Goal: Transaction & Acquisition: Obtain resource

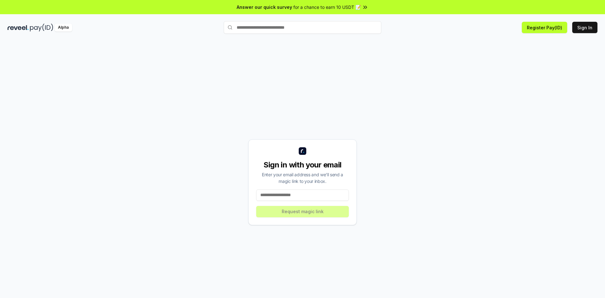
click at [300, 197] on input at bounding box center [302, 194] width 93 height 11
type input "**********"
click at [408, 166] on div "**********" at bounding box center [302, 181] width 589 height 267
click at [321, 209] on div "**********" at bounding box center [302, 182] width 108 height 86
click at [537, 30] on button "Register Pay(ID)" at bounding box center [543, 27] width 45 height 11
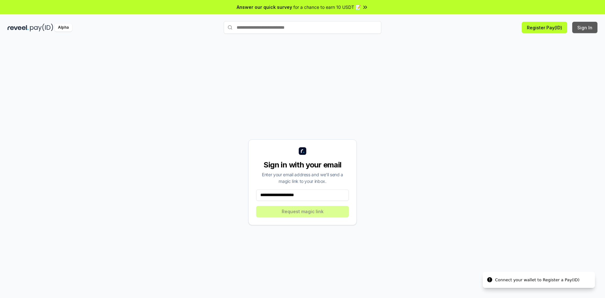
click at [581, 26] on button "Sign In" at bounding box center [584, 27] width 25 height 11
click at [310, 198] on input at bounding box center [302, 194] width 93 height 11
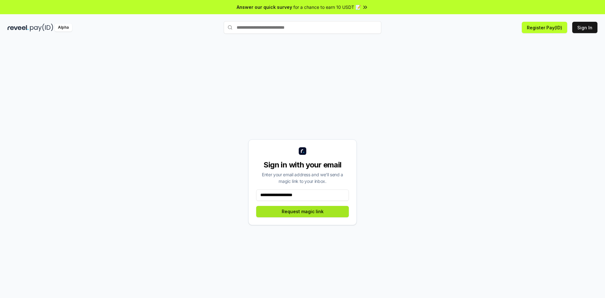
type input "**********"
click at [315, 214] on button "Request magic link" at bounding box center [302, 211] width 93 height 11
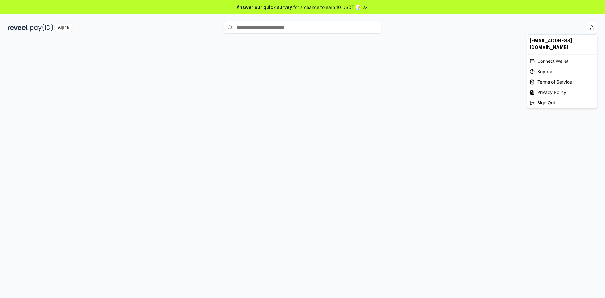
click at [594, 27] on html "Answer our quick survey for a chance to earn 10 USDT 📝 Alpha [EMAIL_ADDRESS][DO…" at bounding box center [302, 149] width 605 height 298
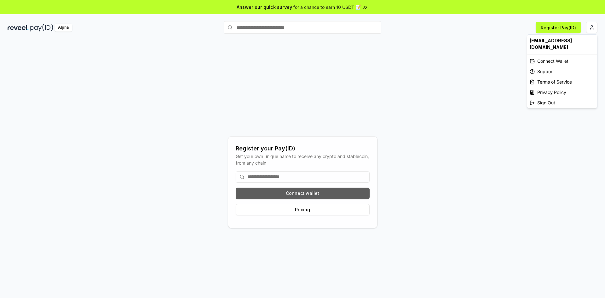
click at [322, 187] on html "Answer our quick survey for a chance to earn 10 USDT 📝 Alpha Register Pay(ID) R…" at bounding box center [302, 149] width 605 height 298
click at [322, 191] on button "Connect wallet" at bounding box center [303, 192] width 134 height 11
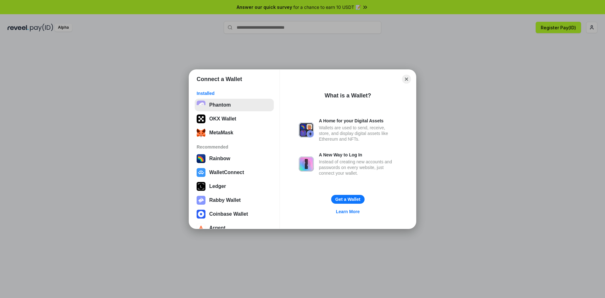
click at [226, 105] on button "Phantom" at bounding box center [234, 105] width 79 height 13
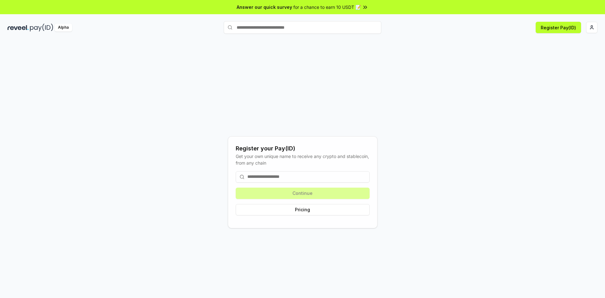
click at [308, 192] on div "Continue Pricing" at bounding box center [303, 193] width 134 height 54
click at [306, 177] on input at bounding box center [303, 176] width 134 height 11
click at [552, 30] on button "Register Pay(ID)" at bounding box center [557, 27] width 45 height 11
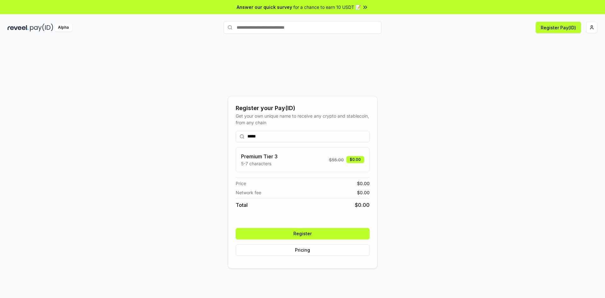
type input "*****"
click at [325, 234] on button "Register" at bounding box center [303, 233] width 134 height 11
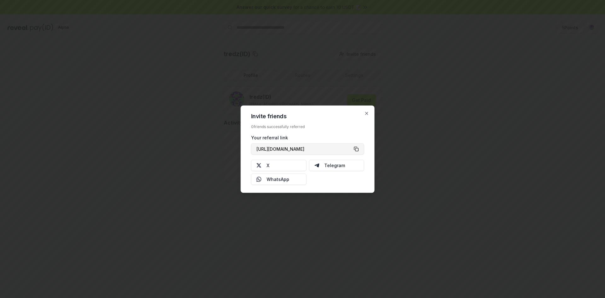
click at [359, 148] on button "[URL][DOMAIN_NAME]" at bounding box center [307, 148] width 113 height 11
click at [364, 114] on icon "button" at bounding box center [366, 113] width 5 height 5
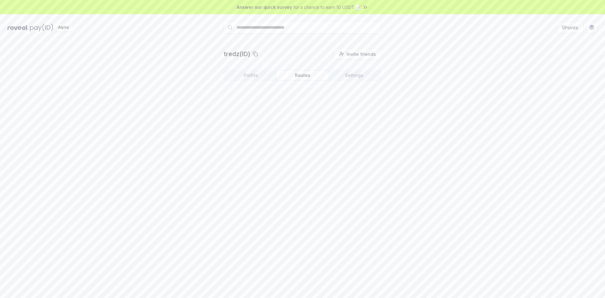
click at [308, 78] on button "Routes" at bounding box center [302, 75] width 52 height 9
click at [358, 77] on button "Settings" at bounding box center [354, 75] width 52 height 9
click at [261, 76] on button "Profile" at bounding box center [251, 75] width 52 height 9
click at [359, 100] on button "Get Paid" at bounding box center [361, 99] width 29 height 11
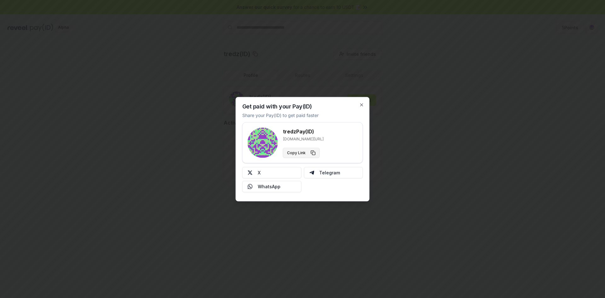
click at [310, 152] on button "Copy Link" at bounding box center [301, 152] width 37 height 10
click at [362, 104] on icon "button" at bounding box center [361, 104] width 3 height 3
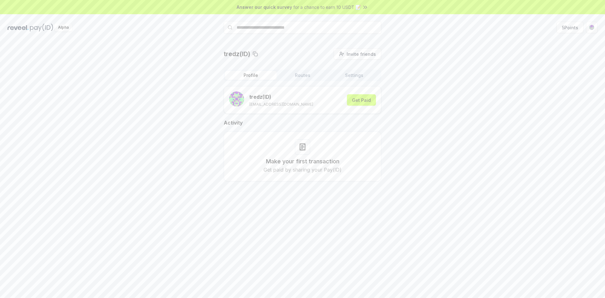
click at [302, 143] on icon at bounding box center [302, 147] width 8 height 8
click at [356, 9] on span "for a chance to earn 10 USDT 📝" at bounding box center [326, 7] width 67 height 7
click at [593, 28] on html "Answer our quick survey for a chance to earn 10 USDT 📝 Alpha 5 Points tredz(ID)…" at bounding box center [302, 149] width 605 height 298
click at [487, 43] on html "Answer our quick survey for a chance to earn 10 USDT 📝 Alpha 5 Points tredz(ID)…" at bounding box center [302, 149] width 605 height 298
